Goal: Task Accomplishment & Management: Complete application form

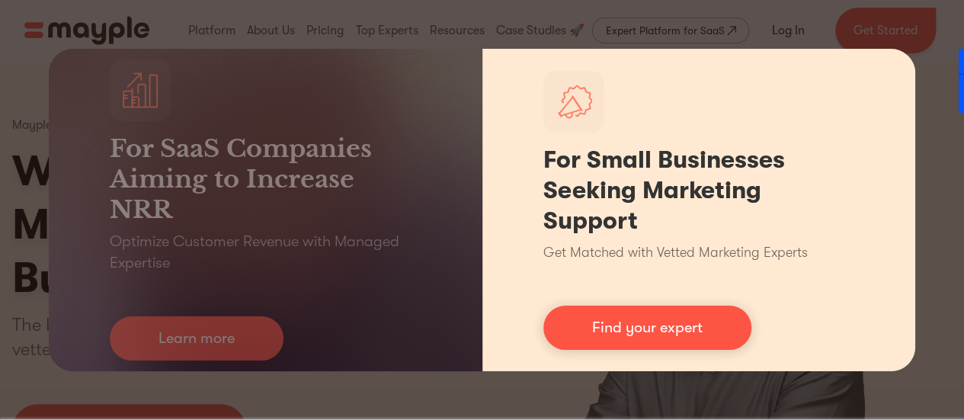
click at [599, 219] on h1 "For Small Businesses Seeking Marketing Support" at bounding box center [699, 190] width 312 height 91
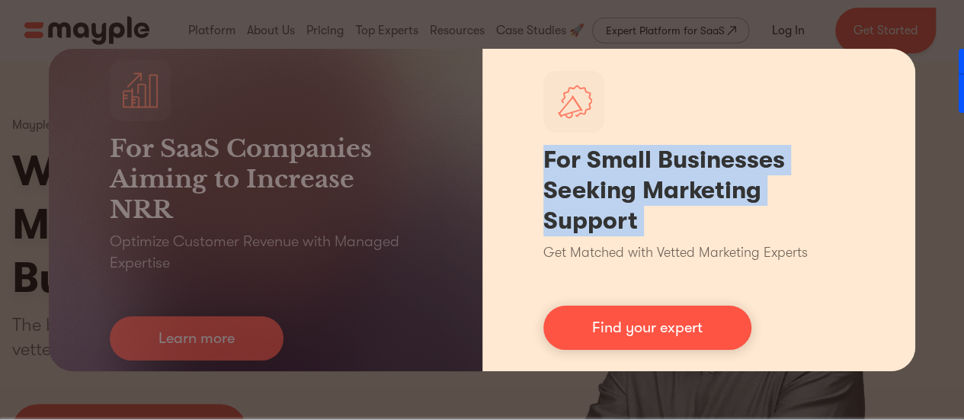
click at [599, 219] on h1 "For Small Businesses Seeking Marketing Support" at bounding box center [699, 190] width 312 height 91
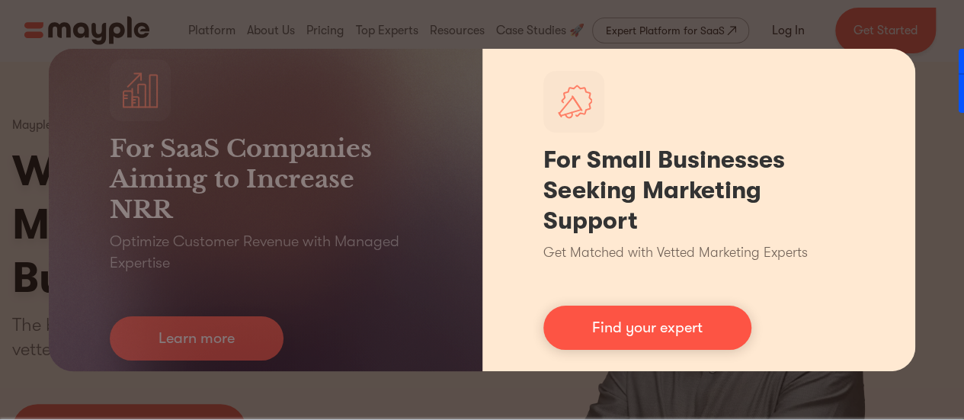
click at [666, 257] on p "Get Matched with Vetted Marketing Experts" at bounding box center [675, 252] width 264 height 21
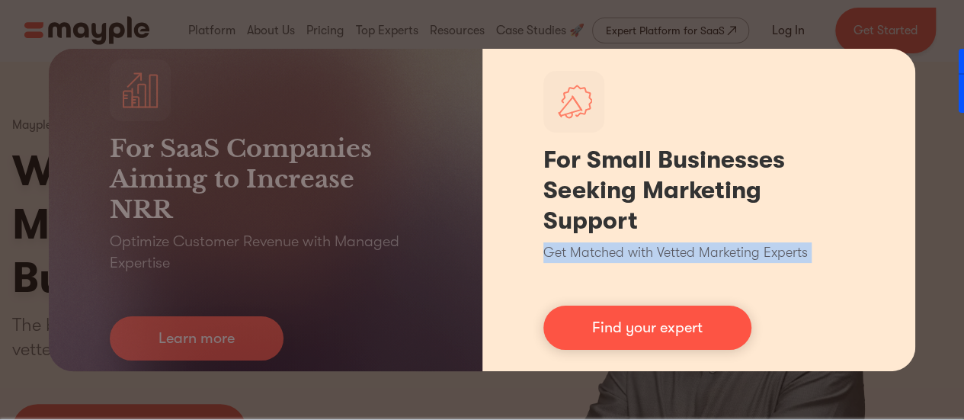
click at [666, 257] on p "Get Matched with Vetted Marketing Experts" at bounding box center [675, 252] width 264 height 21
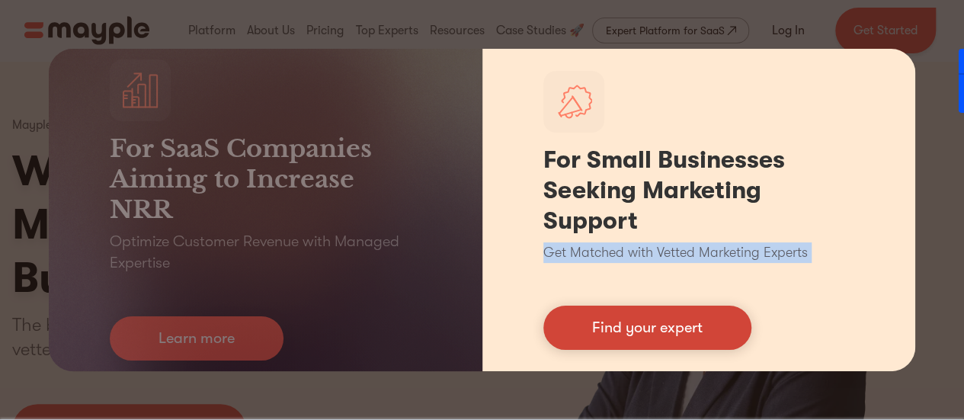
click at [629, 336] on link "Find your expert" at bounding box center [647, 328] width 208 height 44
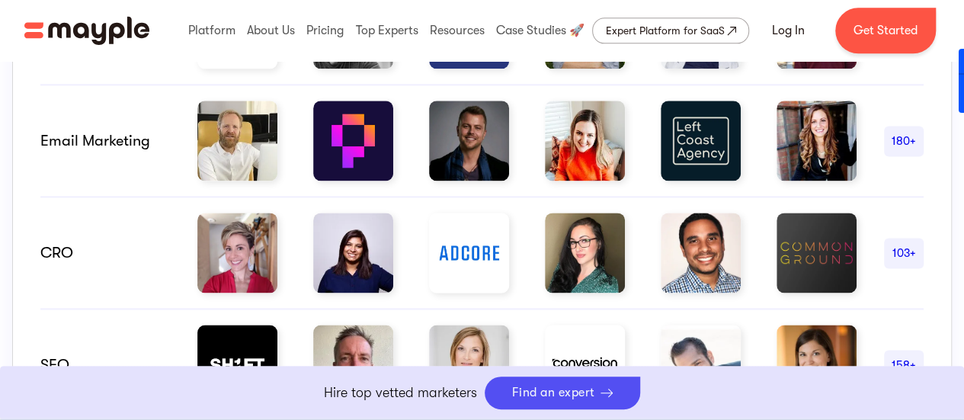
scroll to position [975, 0]
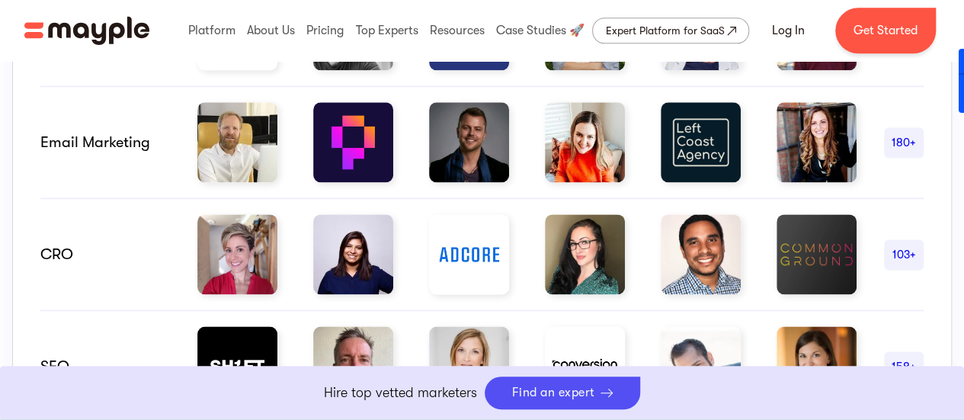
click at [219, 152] on img at bounding box center [237, 142] width 80 height 80
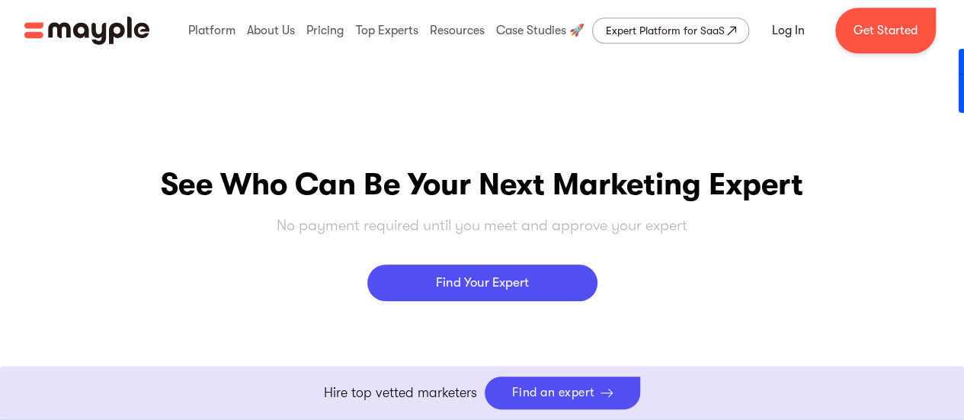
scroll to position [6341, 0]
